Goal: Transaction & Acquisition: Purchase product/service

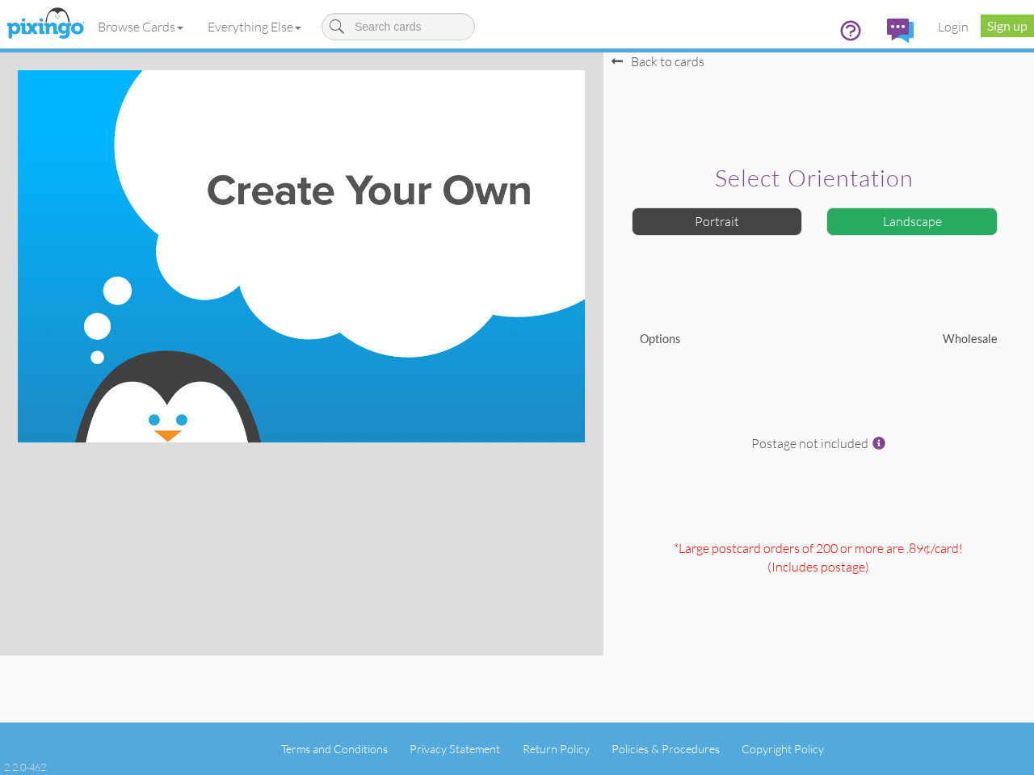
click at [517, 388] on img at bounding box center [301, 256] width 567 height 372
click at [141, 27] on link "Browse Cards" at bounding box center [141, 26] width 110 height 40
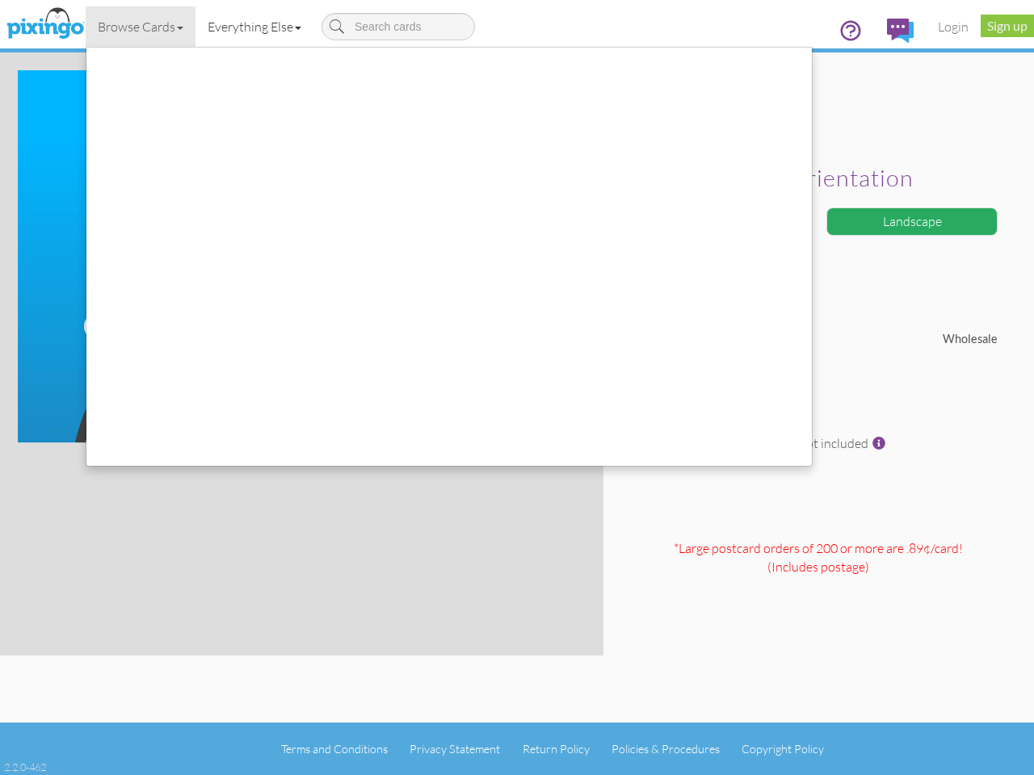
click at [258, 27] on link "Everything Else" at bounding box center [254, 26] width 118 height 40
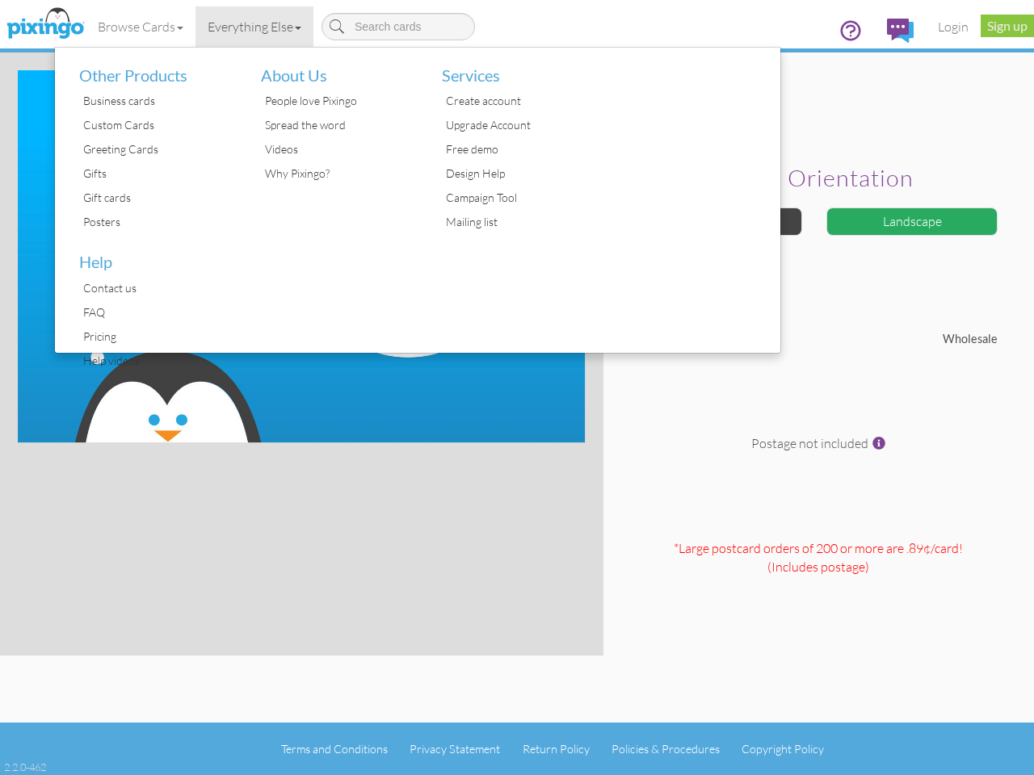
click at [717, 221] on div at bounding box center [690, 200] width 182 height 305
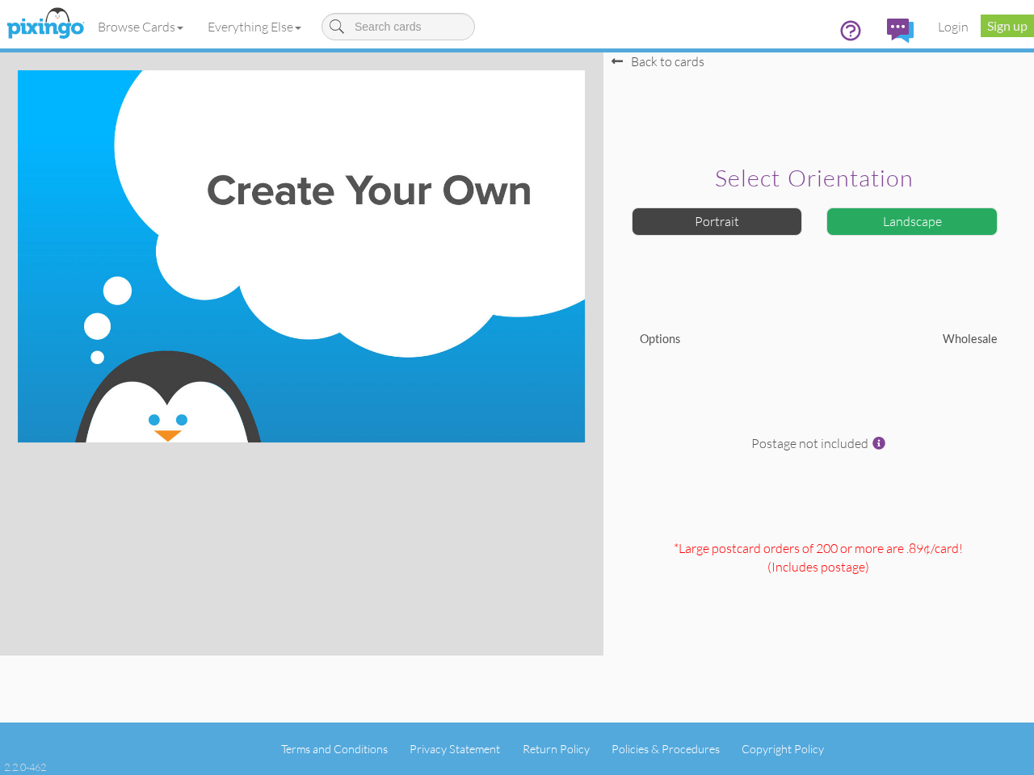
click at [912, 221] on div "Landscape" at bounding box center [911, 222] width 171 height 28
click at [879, 443] on span at bounding box center [878, 443] width 13 height 13
